Goal: Task Accomplishment & Management: Use online tool/utility

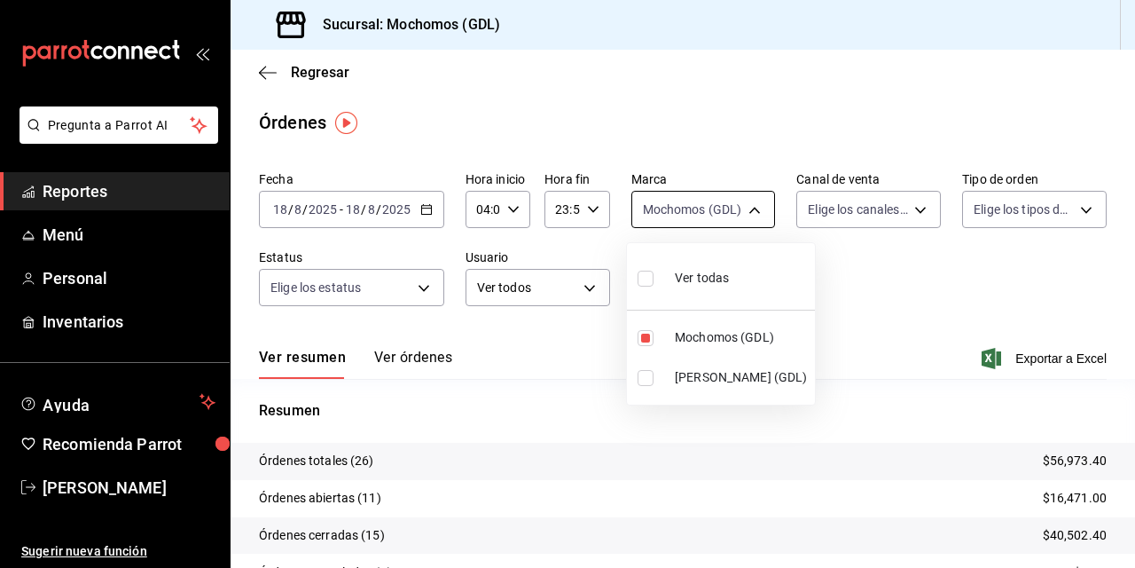
click at [683, 200] on body "Pregunta a Parrot AI Reportes Menú Personal Inventarios Ayuda Recomienda Parrot…" at bounding box center [567, 284] width 1135 height 568
click at [649, 373] on input "checkbox" at bounding box center [646, 378] width 16 height 16
checkbox input "true"
type input "36c25d4a-7cb0-456c-a434-e981d54830bc,9cac9703-0c5a-4d8b-addd-5b6b571d65b9"
checkbox input "true"
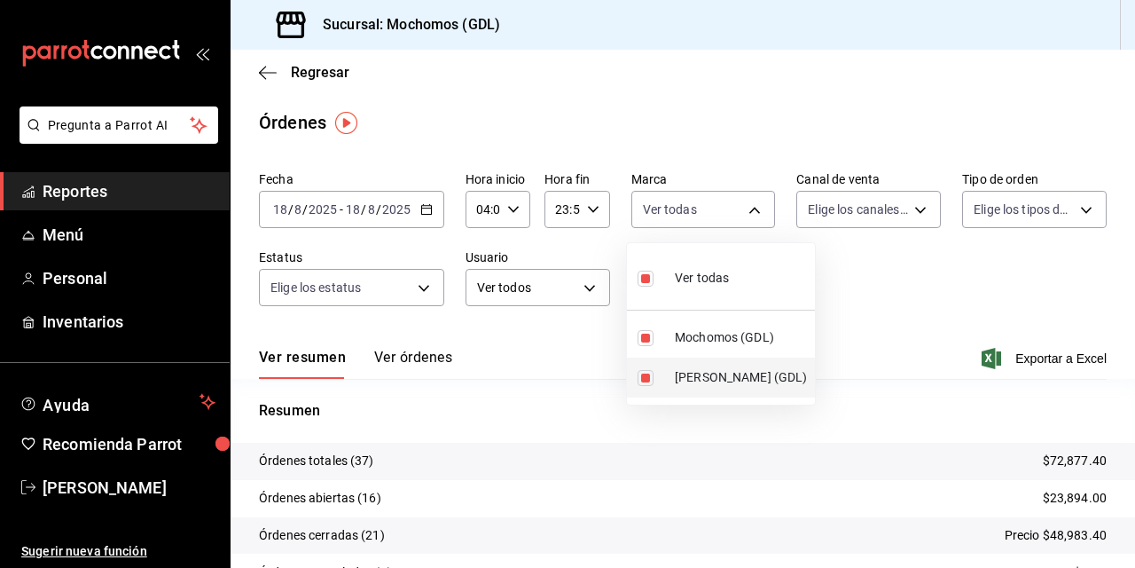
click at [645, 380] on input "checkbox" at bounding box center [646, 378] width 16 height 16
checkbox input "false"
type input "36c25d4a-7cb0-456c-a434-e981d54830bc"
checkbox input "false"
click at [883, 318] on div at bounding box center [567, 284] width 1135 height 568
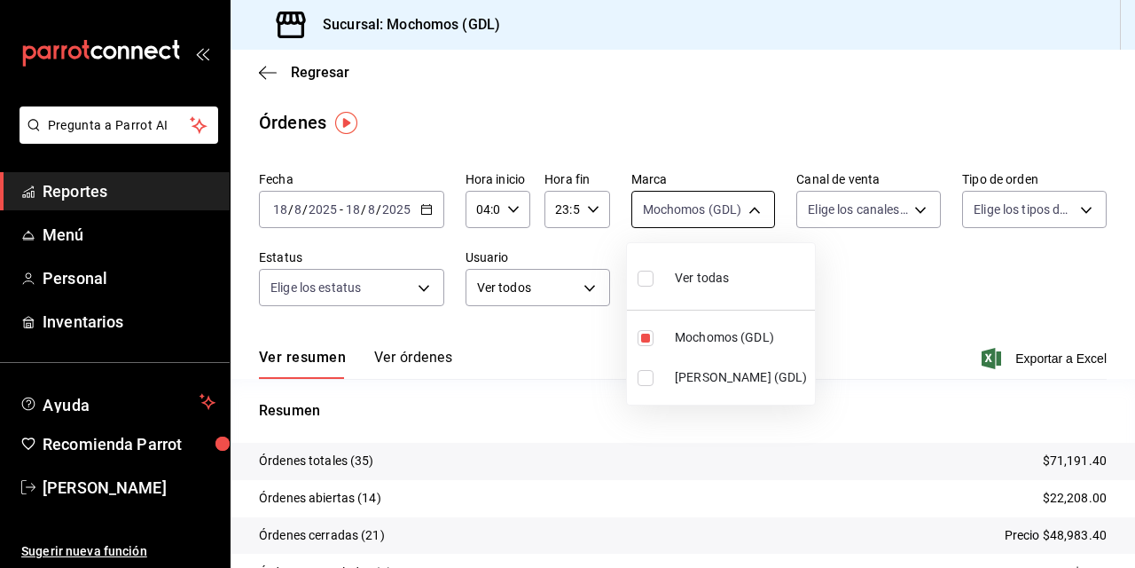
click at [711, 199] on body "Pregunta a Parrot AI Reportes Menú Personal Inventarios Ayuda Recomienda Parrot…" at bounding box center [567, 284] width 1135 height 568
click at [642, 381] on input "checkbox" at bounding box center [646, 378] width 16 height 16
checkbox input "true"
type input "36c25d4a-7cb0-456c-a434-e981d54830bc,9cac9703-0c5a-4d8b-addd-5b6b571d65b9"
checkbox input "true"
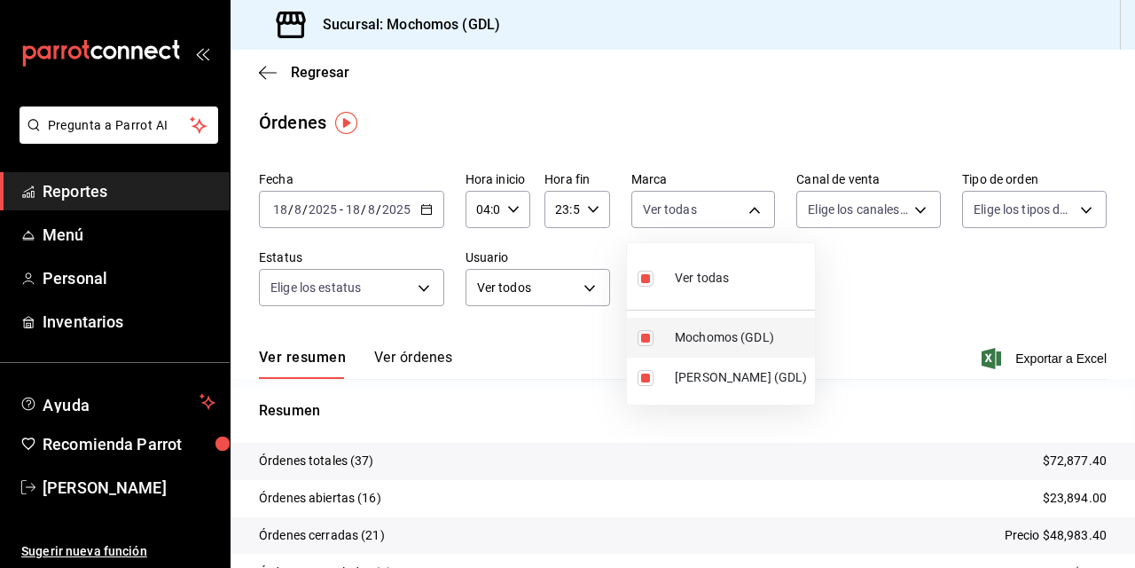
click at [647, 338] on input "checkbox" at bounding box center [646, 338] width 16 height 16
checkbox input "false"
type input "9cac9703-0c5a-4d8b-addd-5b6b571d65b9"
checkbox input "false"
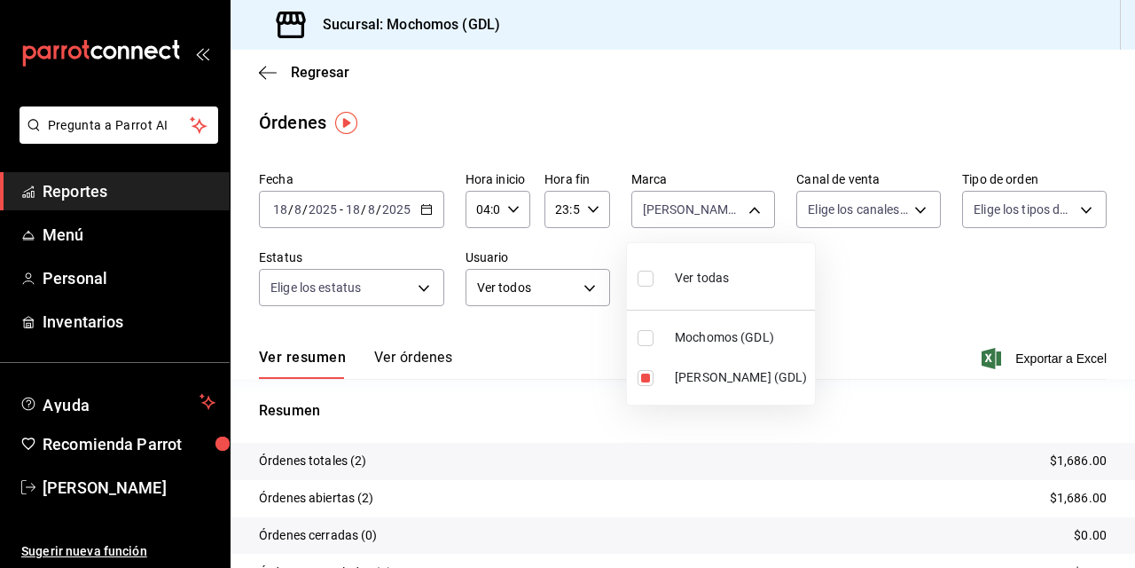
click at [890, 278] on div at bounding box center [567, 284] width 1135 height 568
click at [686, 214] on body "Pregunta a Parrot AI Reportes Menú Personal Inventarios Ayuda Recomienda Parrot…" at bounding box center [567, 284] width 1135 height 568
click at [642, 337] on input "checkbox" at bounding box center [646, 338] width 16 height 16
checkbox input "true"
type input "9cac9703-0c5a-4d8b-addd-5b6b571d65b9,36c25d4a-7cb0-456c-a434-e981d54830bc"
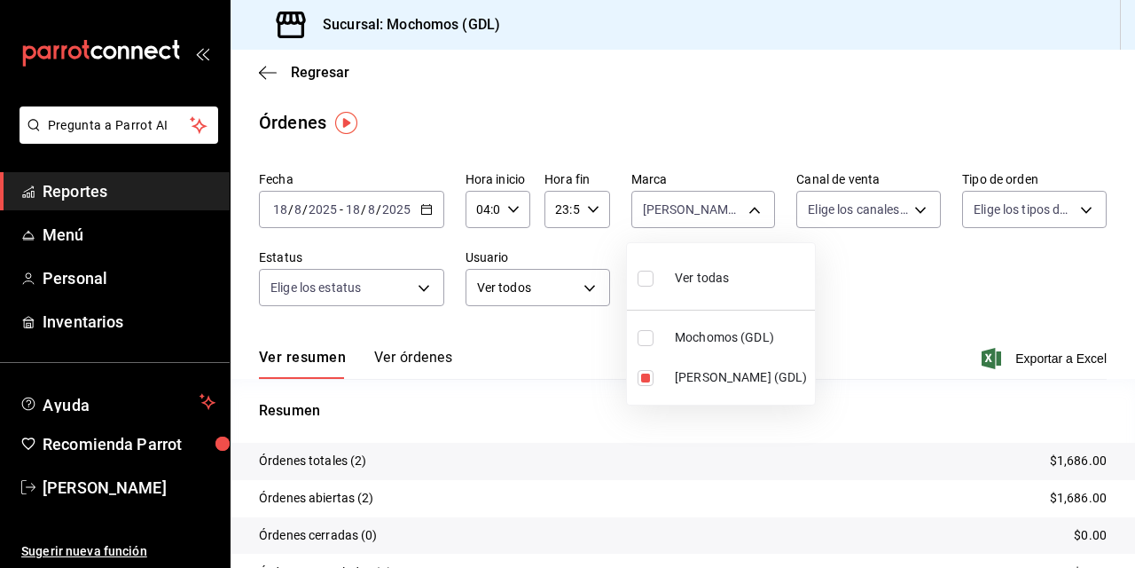
checkbox input "true"
click at [646, 374] on input "checkbox" at bounding box center [646, 378] width 16 height 16
checkbox input "false"
type input "36c25d4a-7cb0-456c-a434-e981d54830bc"
checkbox input "false"
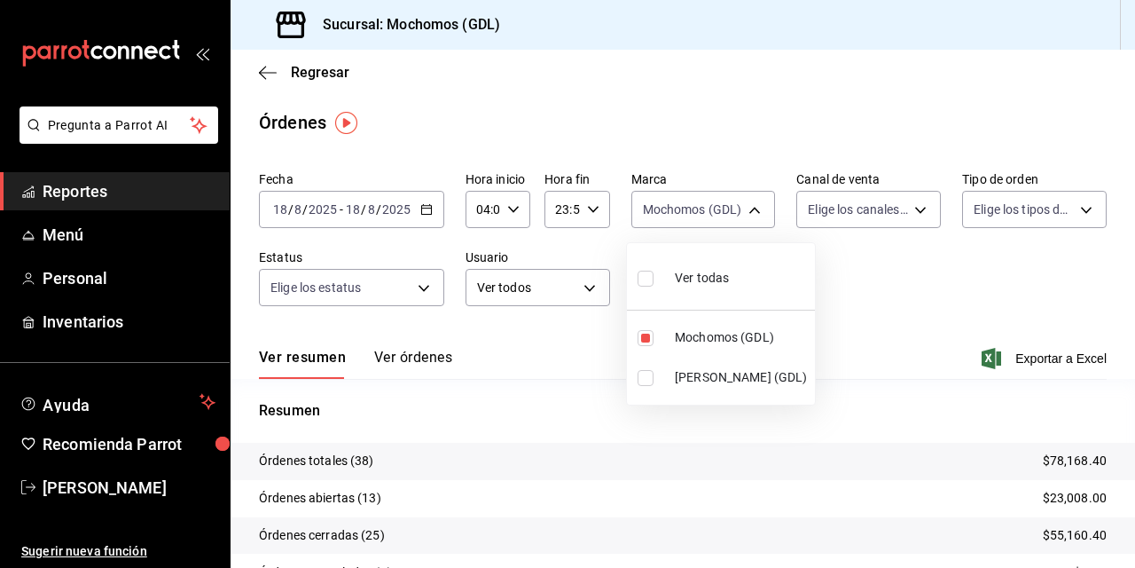
click at [855, 273] on div at bounding box center [567, 284] width 1135 height 568
